Goal: Information Seeking & Learning: Learn about a topic

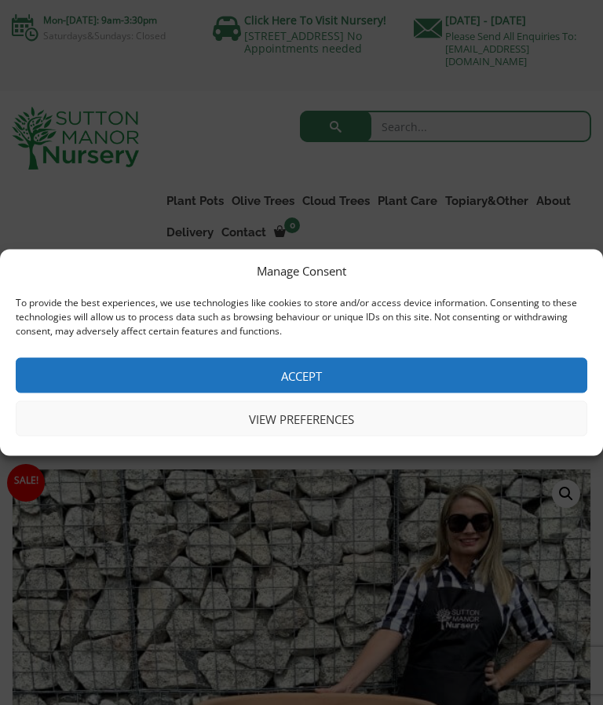
click at [309, 379] on button "Accept" at bounding box center [302, 375] width 572 height 35
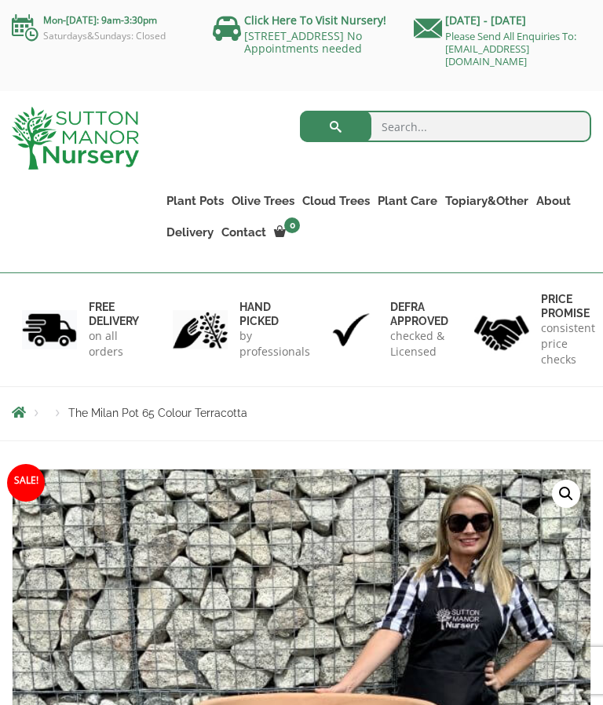
click at [0, 0] on link "The Old Stone Pots" at bounding box center [0, 0] width 0 height 0
click at [402, 142] on input "search" at bounding box center [445, 126] width 291 height 31
click at [408, 152] on form "Search for:" at bounding box center [445, 130] width 291 height 47
click at [389, 132] on input "search" at bounding box center [445, 126] width 291 height 31
type input "Tuscan pot"
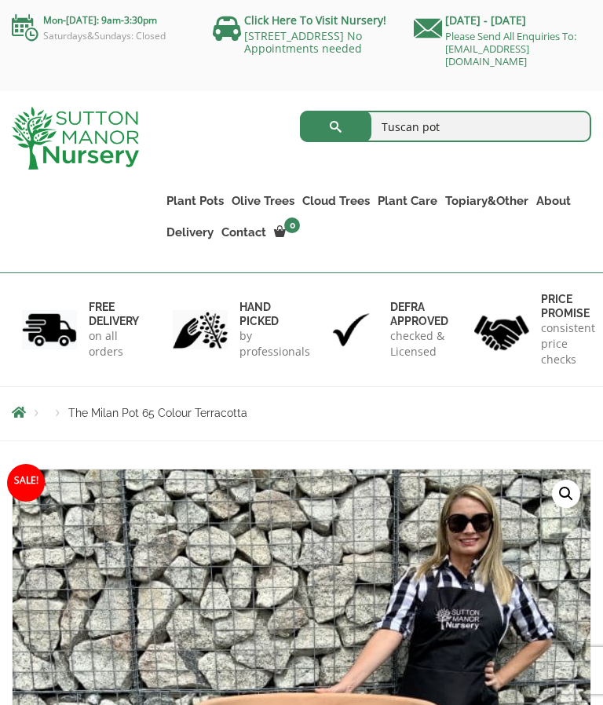
click at [335, 133] on button "submit" at bounding box center [335, 126] width 71 height 31
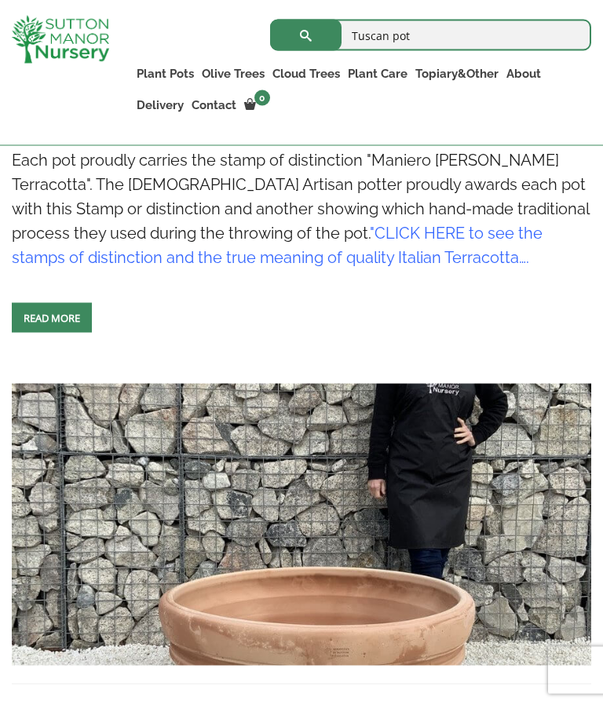
scroll to position [2715, 0]
click at [0, 0] on link "The Iron Stone Pots" at bounding box center [0, 0] width 0 height 0
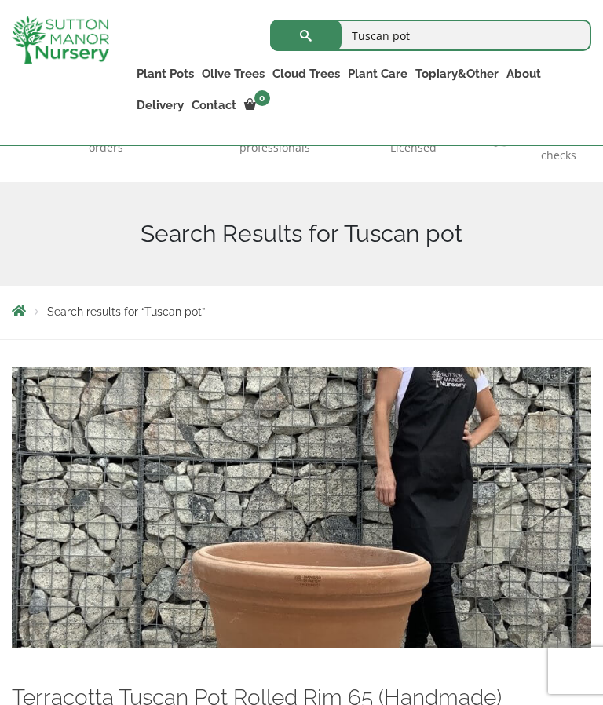
scroll to position [0, 0]
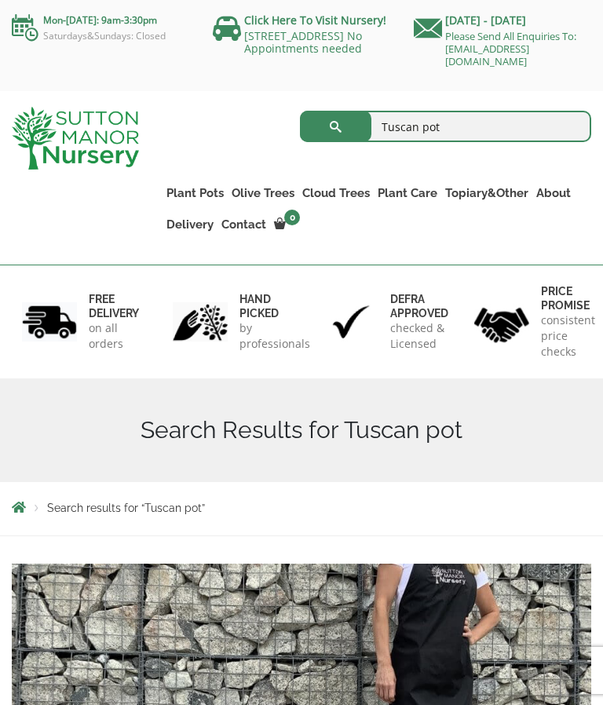
click at [458, 133] on input "Tuscan pot" at bounding box center [445, 126] width 291 height 31
type input "T"
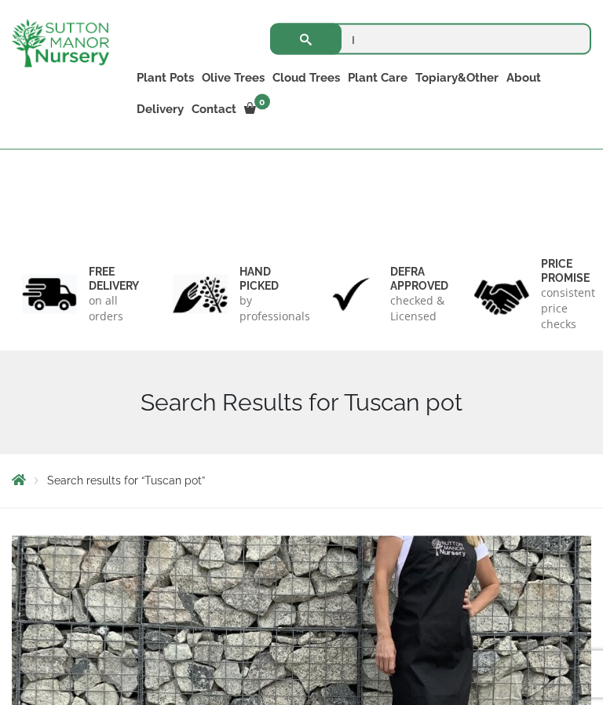
scroll to position [9, 0]
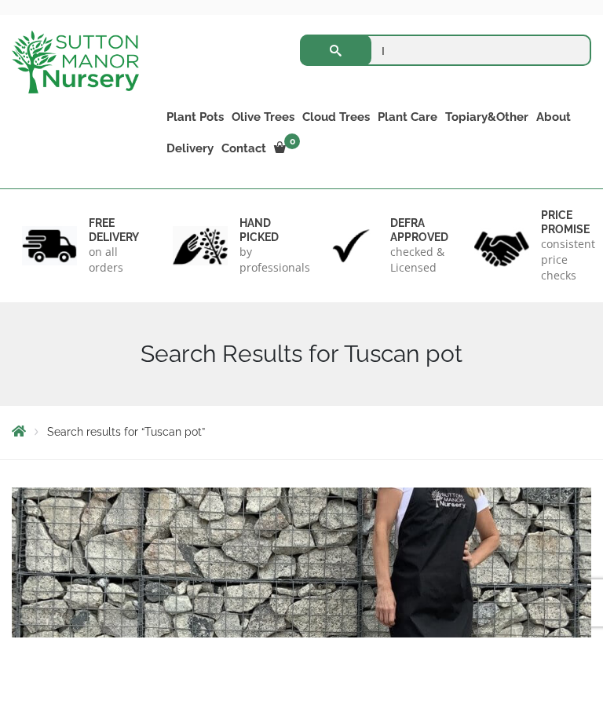
type input "I"
click at [0, 0] on link "The Iron Stone Pots" at bounding box center [0, 0] width 0 height 0
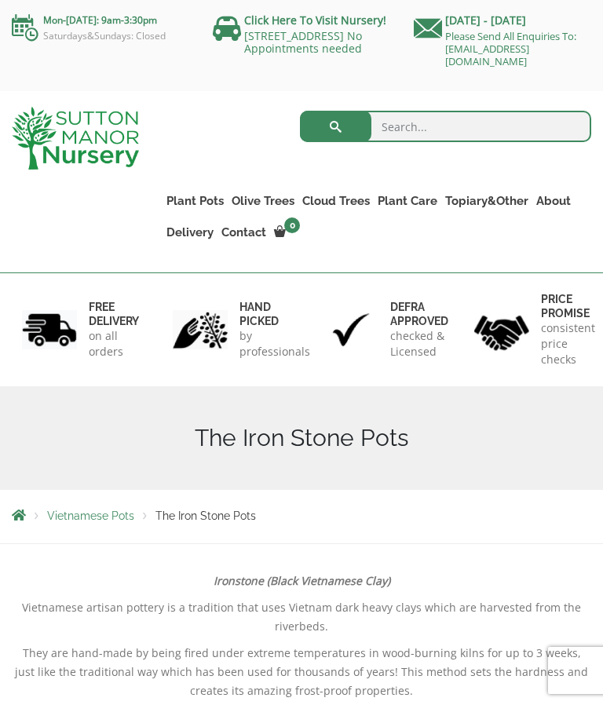
scroll to position [2, 0]
click at [0, 0] on link "100% Italian Terracotta" at bounding box center [0, 0] width 0 height 0
click at [203, 208] on link "Plant Pots" at bounding box center [195, 201] width 65 height 22
click at [411, 133] on input "search" at bounding box center [445, 126] width 291 height 31
type input "Fruit pots"
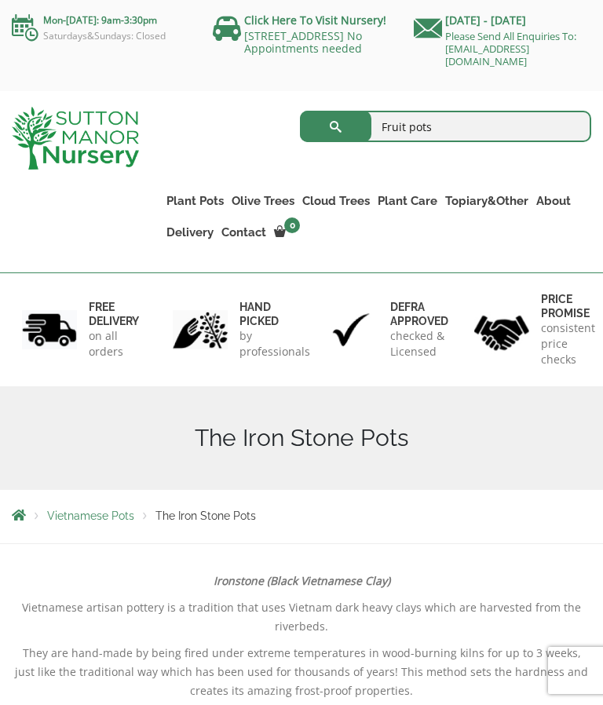
click at [335, 133] on button "submit" at bounding box center [335, 126] width 71 height 31
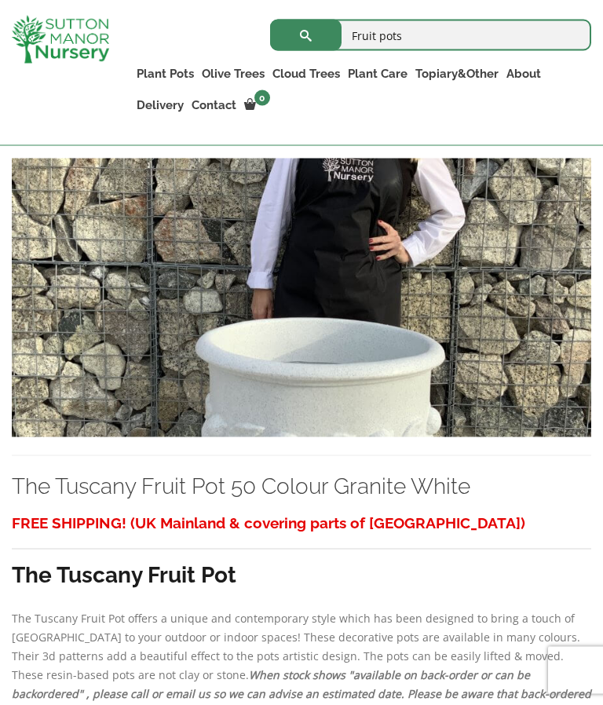
scroll to position [1870, 0]
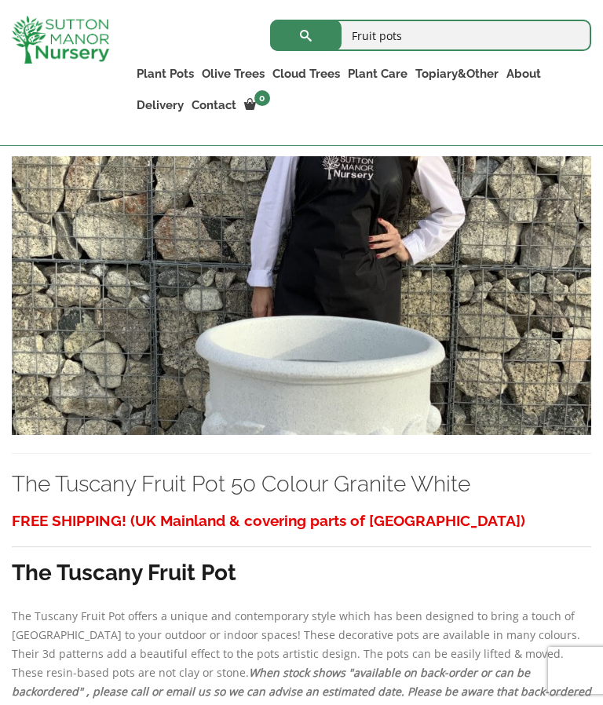
click at [357, 435] on img at bounding box center [302, 295] width 580 height 279
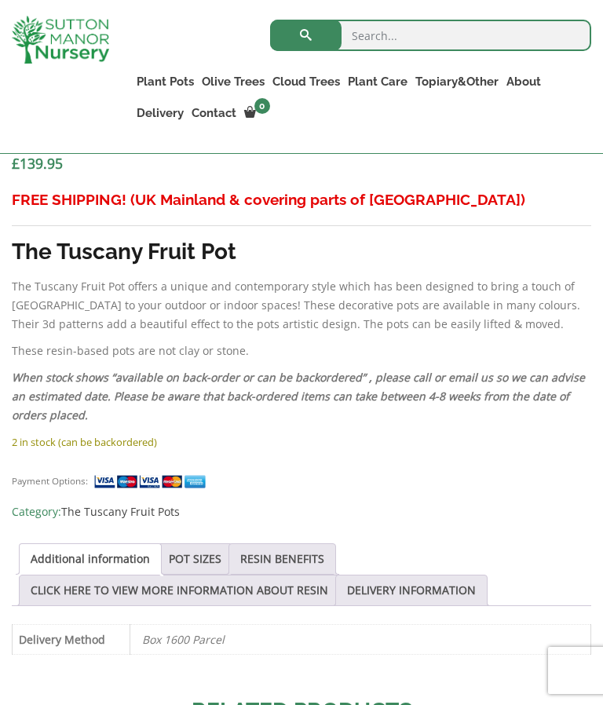
scroll to position [1558, 0]
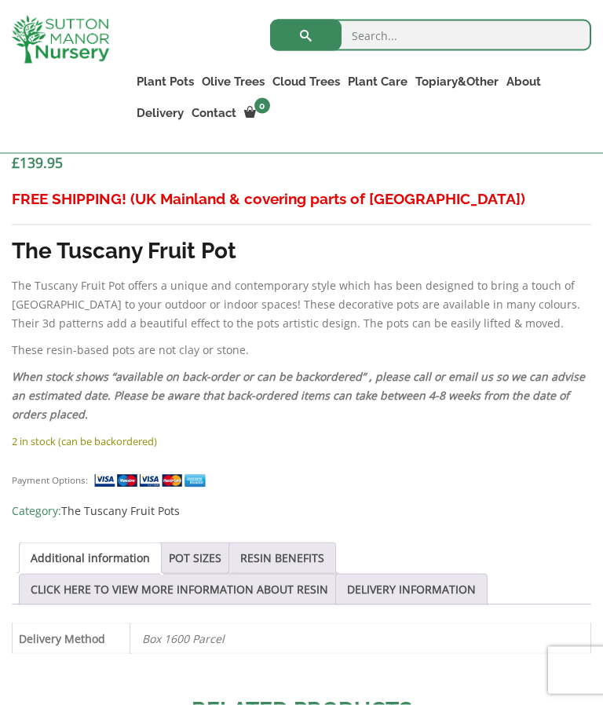
click at [221, 563] on link "POT SIZES" at bounding box center [195, 558] width 53 height 30
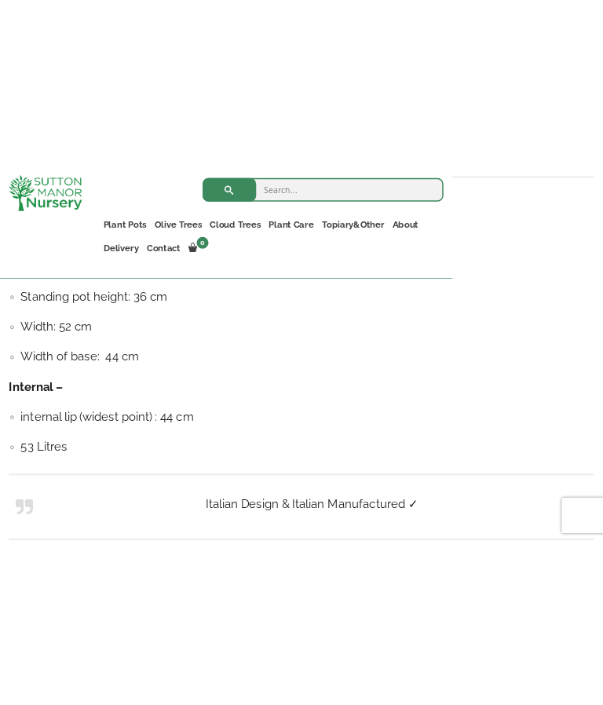
scroll to position [1841, 0]
